Goal: Task Accomplishment & Management: Manage account settings

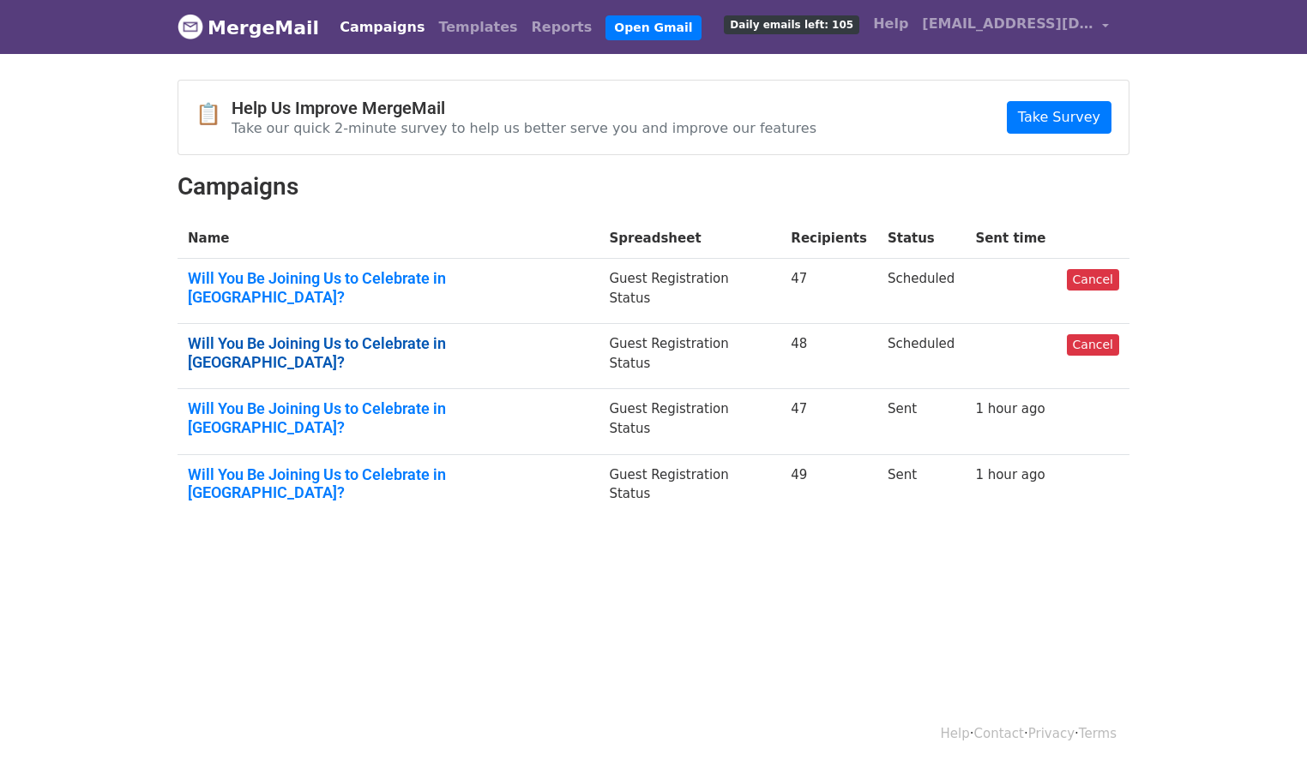
click at [379, 334] on link "Will You Be Joining Us to Celebrate in Beijing?" at bounding box center [388, 352] width 400 height 37
click at [348, 271] on link "Will You Be Joining Us to Celebrate in Beijing?" at bounding box center [388, 287] width 400 height 37
click at [300, 334] on link "Will You Be Joining Us to Celebrate in Beijing?" at bounding box center [388, 352] width 400 height 37
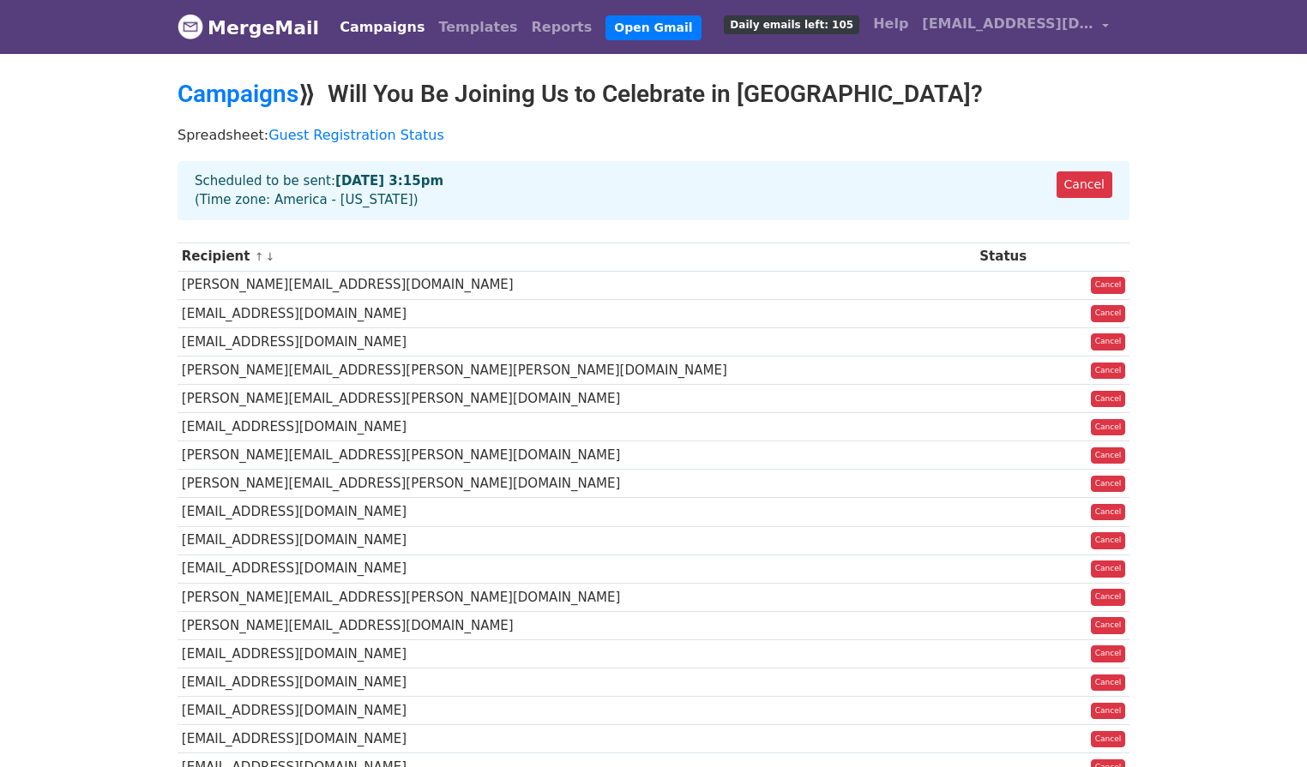
click at [208, 183] on div "Cancel Scheduled to be sent: Aug 27 at 3:15pm (Time zone: America - New York)" at bounding box center [653, 190] width 952 height 59
click at [174, 186] on div "Cancel Scheduled to be sent: Aug 27 at 3:15pm (Time zone: America - New York)" at bounding box center [653, 197] width 977 height 73
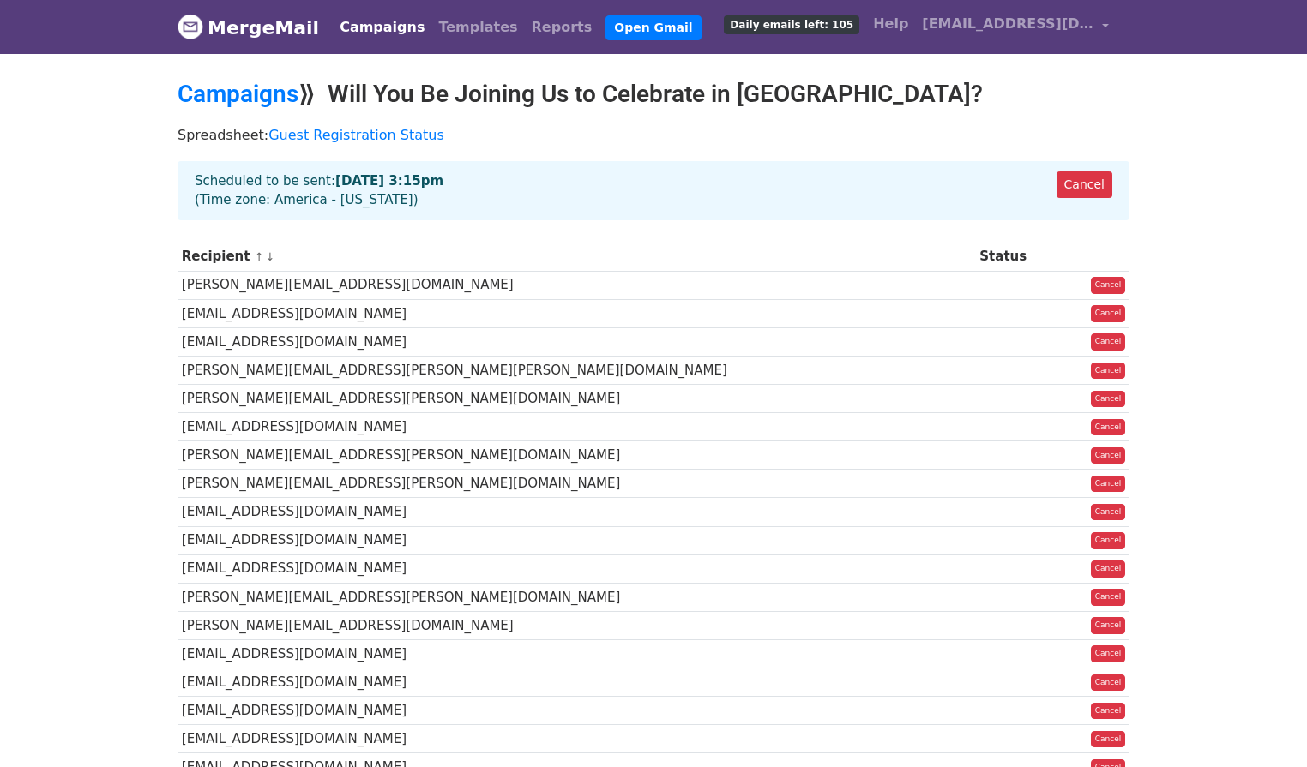
click at [375, 33] on link "Campaigns" at bounding box center [382, 27] width 99 height 34
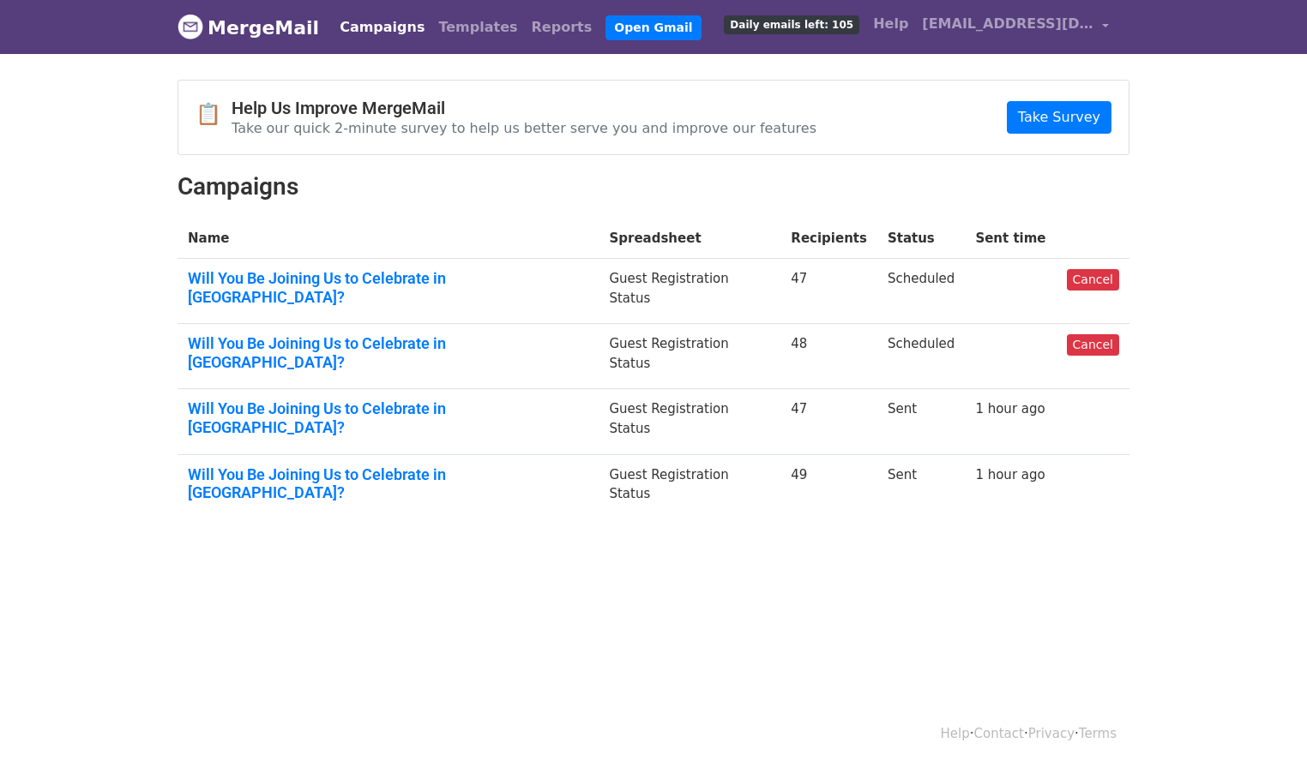
click at [684, 530] on html "MergeMail Campaigns Templates Reports Open Gmail Daily emails left: 105 Help ev…" at bounding box center [653, 383] width 1307 height 767
click at [307, 400] on link "Will You Be Joining Us to Celebrate in Beijing?" at bounding box center [388, 418] width 400 height 37
click at [275, 466] on link "Will You Be Joining Us to Celebrate in Beijing?" at bounding box center [388, 484] width 400 height 37
click at [389, 334] on link "Will You Be Joining Us to Celebrate in Beijing?" at bounding box center [388, 352] width 400 height 37
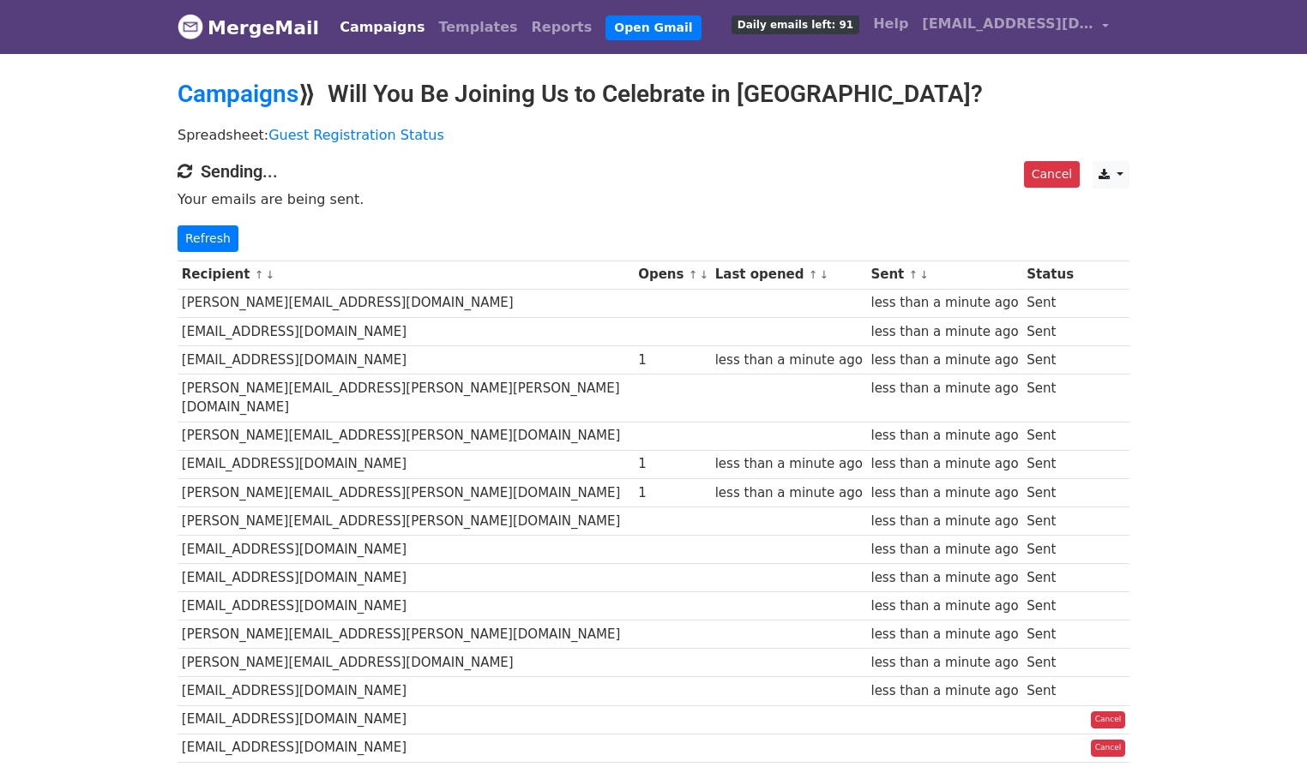
click at [534, 195] on p "Your emails are being sent." at bounding box center [653, 199] width 952 height 18
